Goal: Transaction & Acquisition: Purchase product/service

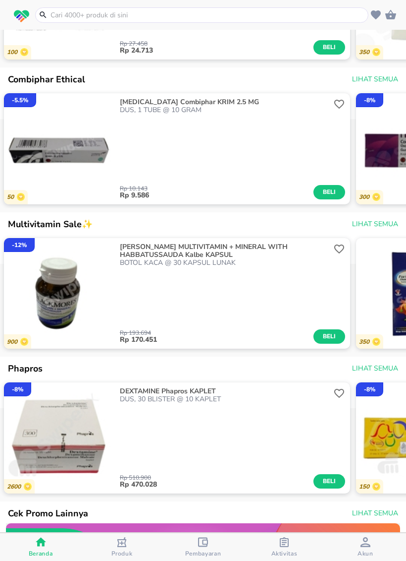
scroll to position [741, 0]
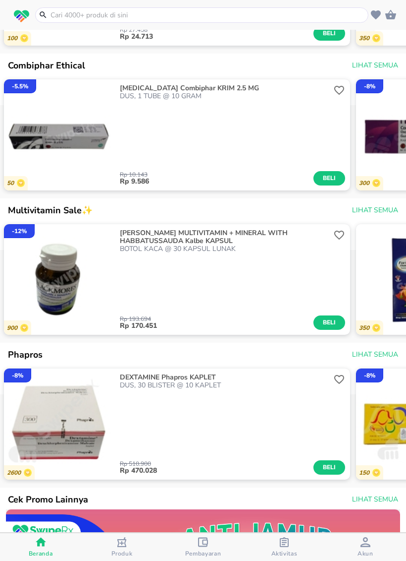
click at [341, 259] on div "Rp 193.694 Rp 170.451 Beli" at bounding box center [233, 291] width 226 height 77
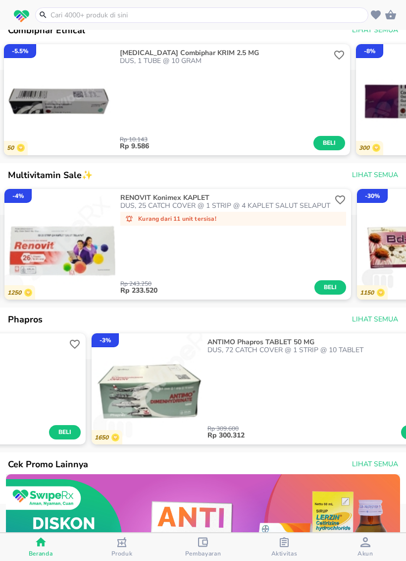
scroll to position [0, 1058]
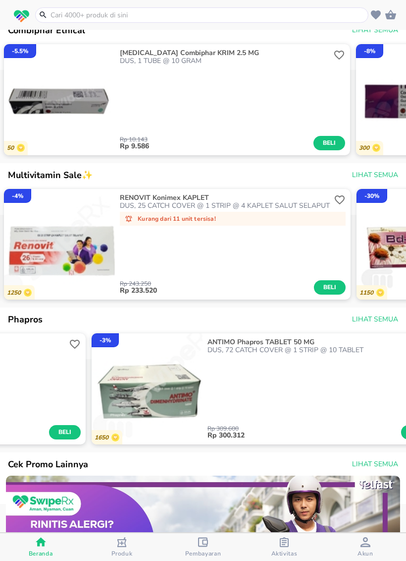
click at [330, 292] on span "Beli" at bounding box center [330, 287] width 17 height 10
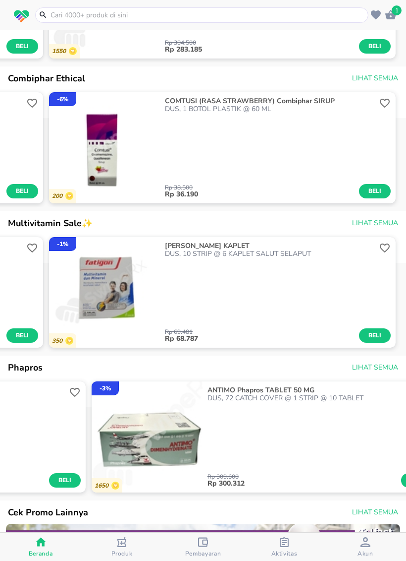
scroll to position [749, 0]
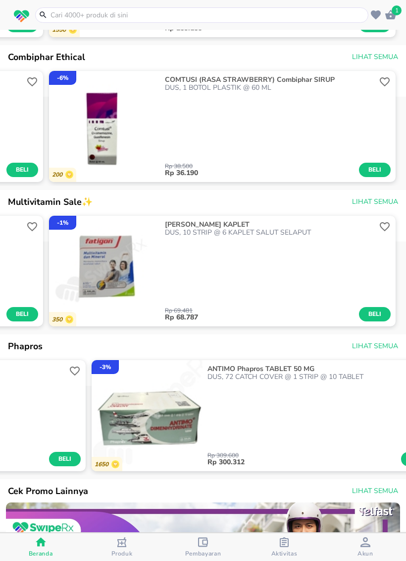
click at [380, 202] on span "Lihat Semua" at bounding box center [375, 202] width 46 height 12
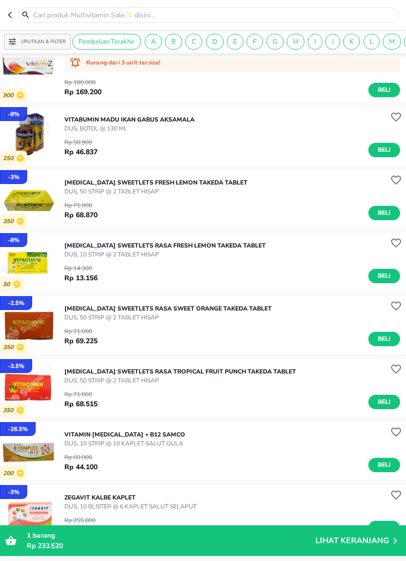
scroll to position [6678, 0]
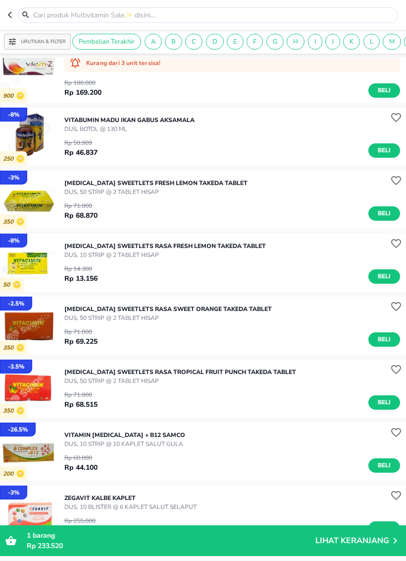
click at [389, 399] on span "Beli" at bounding box center [384, 402] width 17 height 10
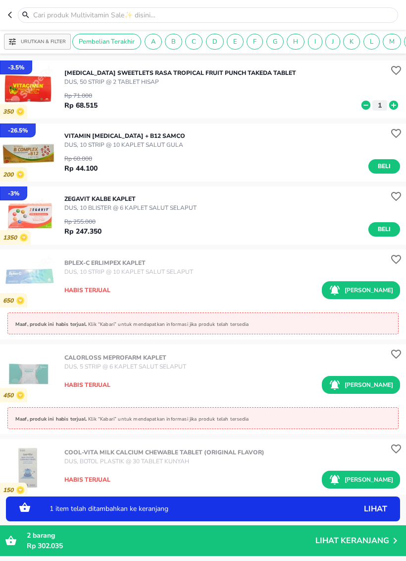
scroll to position [6977, 0]
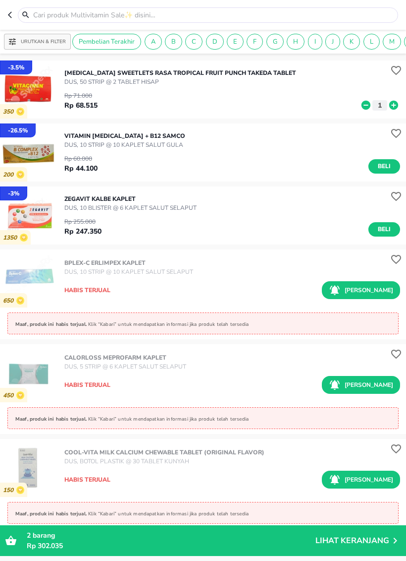
click at [20, 11] on icon at bounding box center [26, 14] width 12 height 9
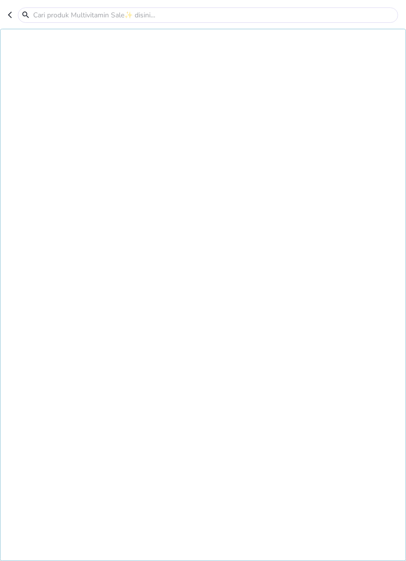
click at [12, 21] on button "button" at bounding box center [13, 14] width 10 height 15
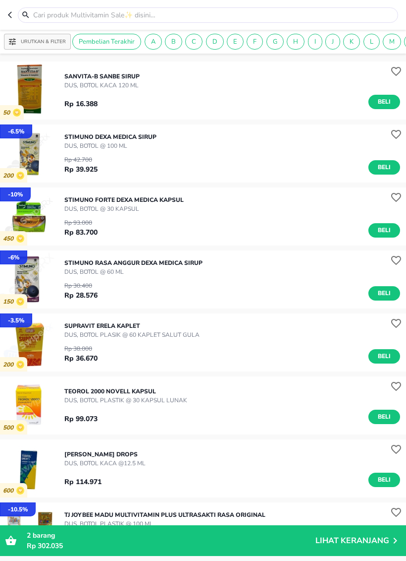
click at [7, 20] on header at bounding box center [203, 15] width 406 height 30
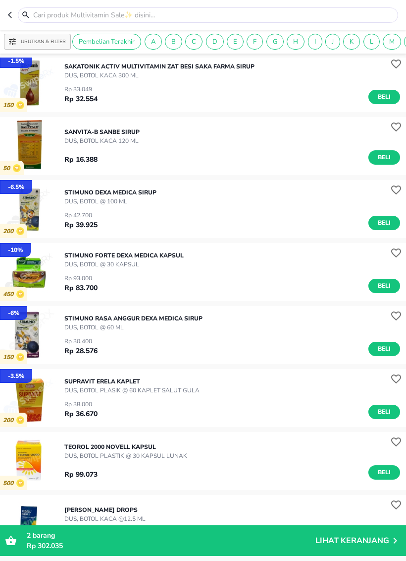
scroll to position [6007, 0]
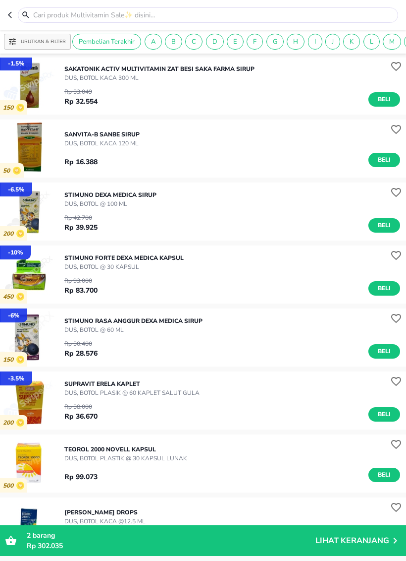
click at [15, 11] on icon "button" at bounding box center [12, 15] width 8 height 8
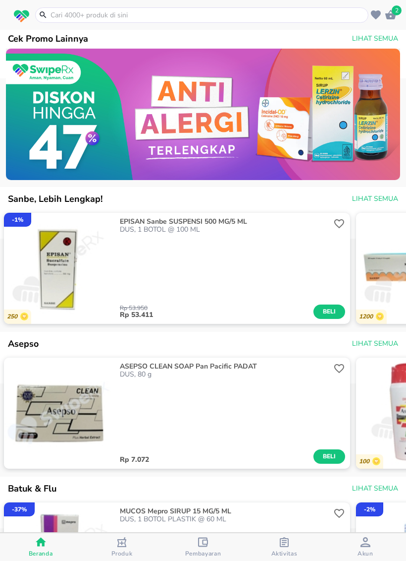
scroll to position [1229, 0]
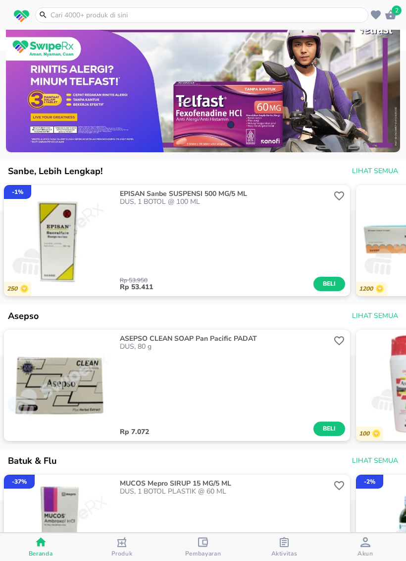
click at [367, 176] on span "Lihat Semua" at bounding box center [375, 171] width 46 height 12
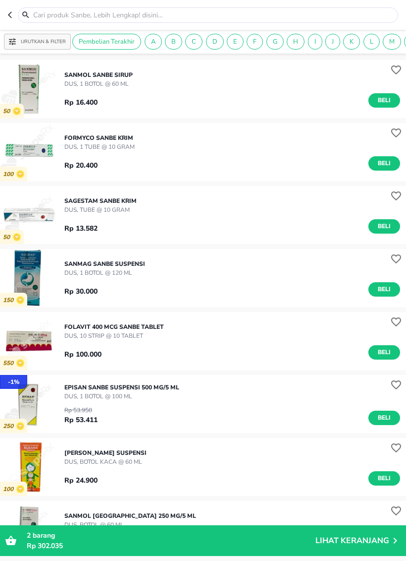
click at [14, 15] on icon "button" at bounding box center [12, 15] width 8 height 8
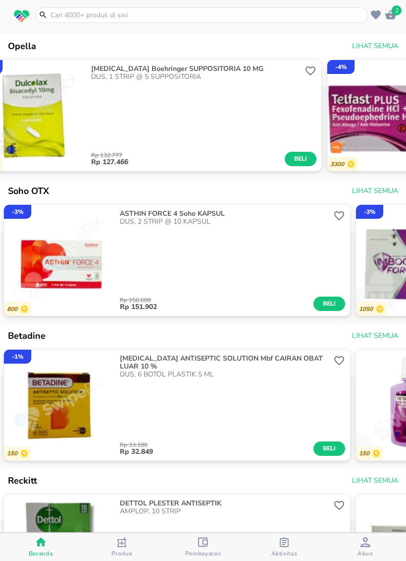
scroll to position [0, 1440]
click at [301, 164] on span "Beli" at bounding box center [300, 159] width 17 height 10
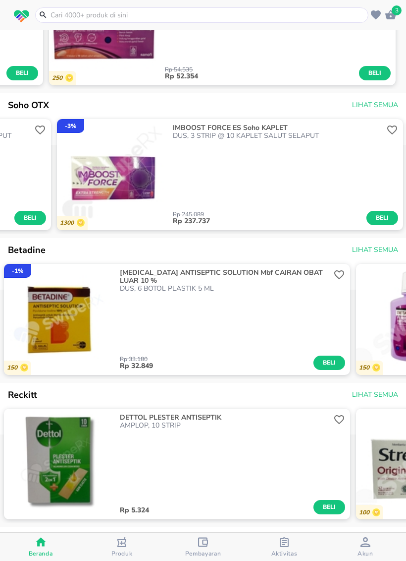
scroll to position [0, 655]
